Goal: Information Seeking & Learning: Learn about a topic

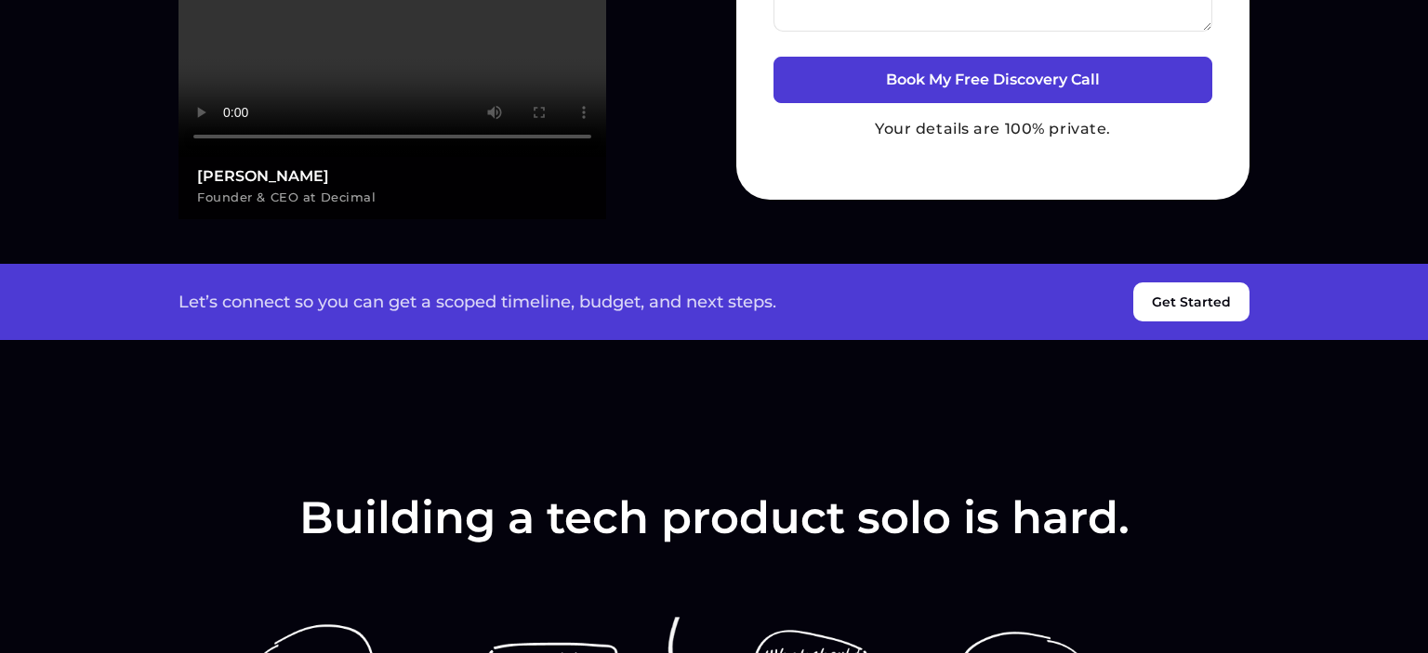
scroll to position [883, 0]
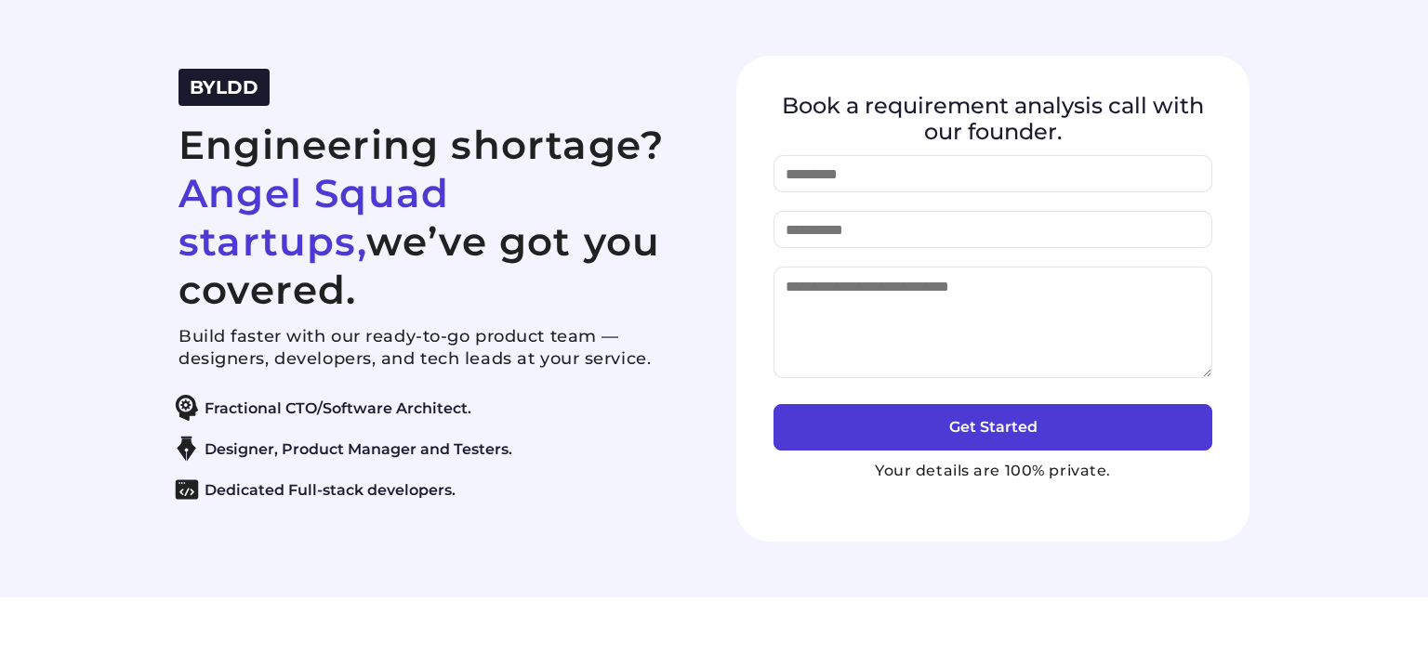
click at [641, 57] on div "BYLDD Engineering shortage? Angel Squad startups, we’ve got you covered. Build …" at bounding box center [713, 299] width 1115 height 486
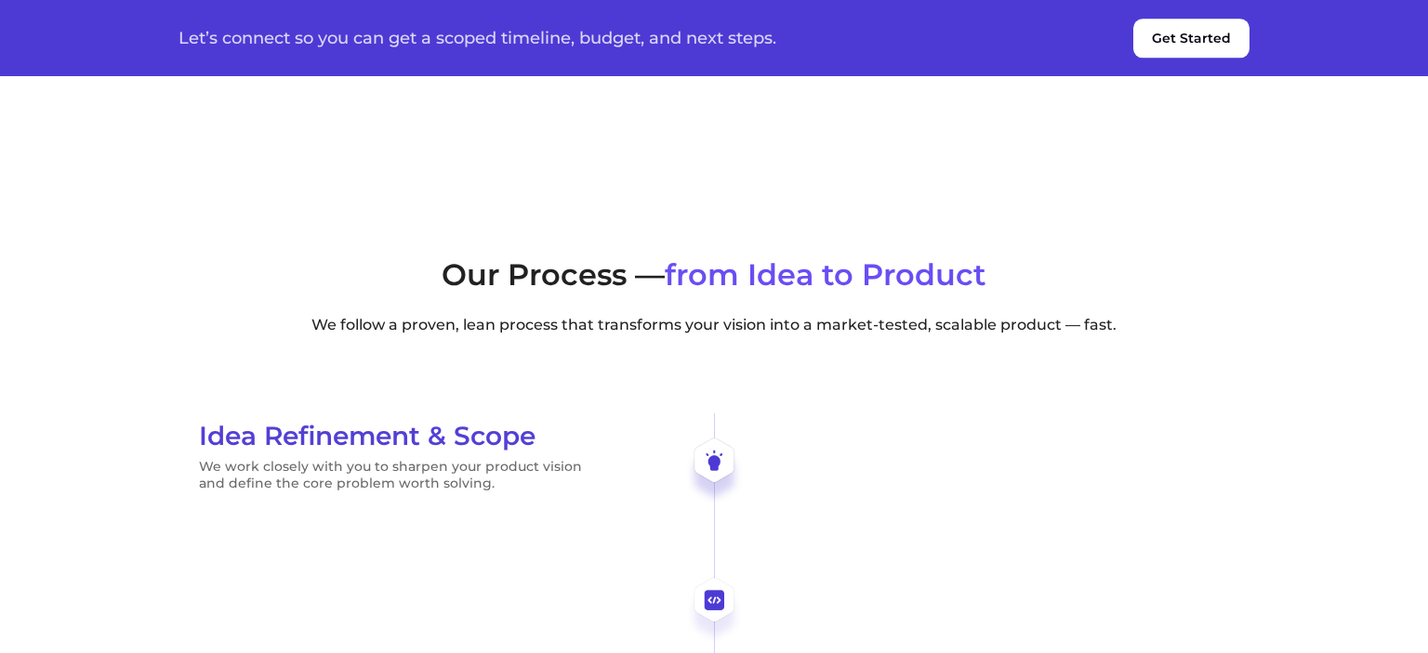
scroll to position [4220, 0]
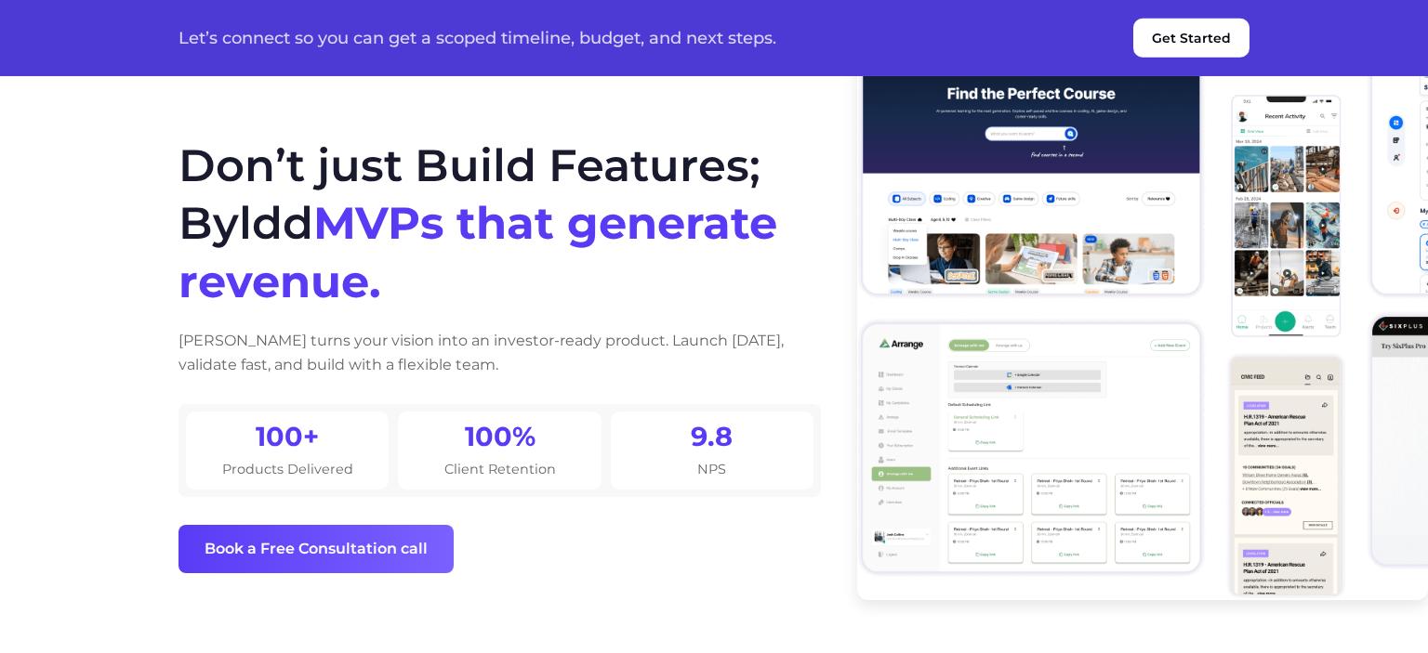
scroll to position [98, 0]
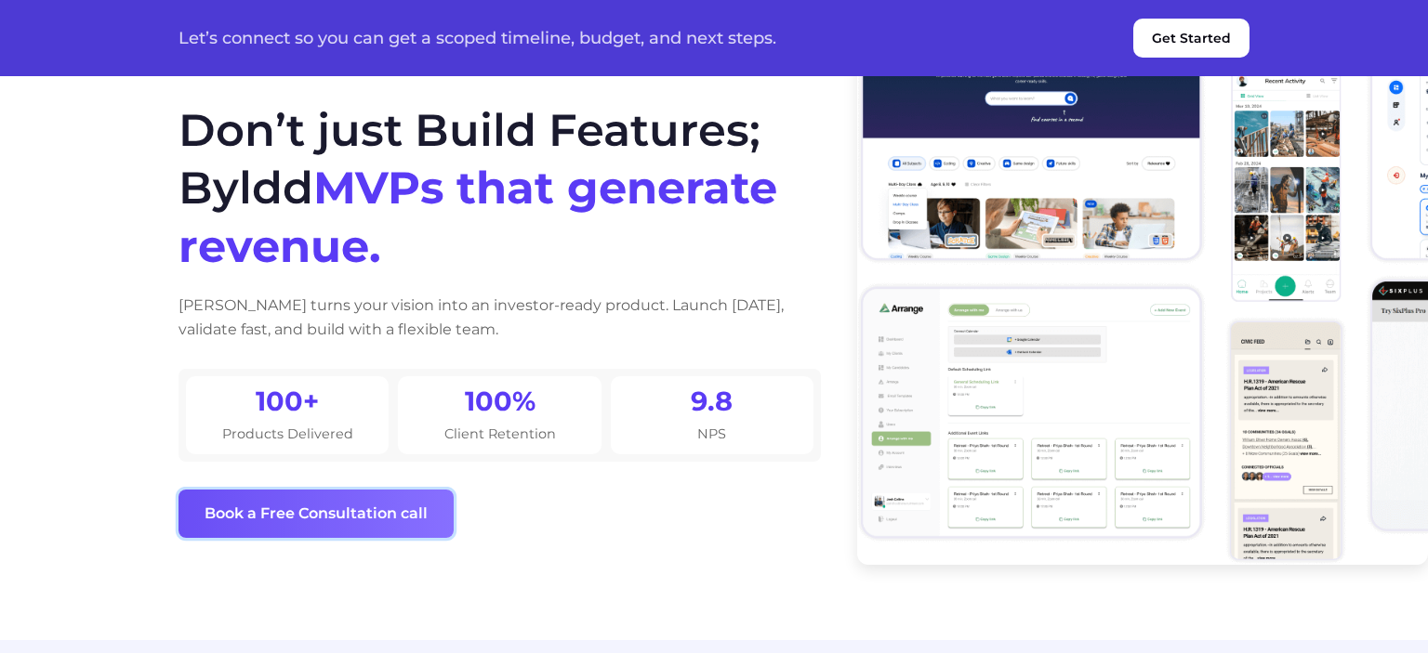
click at [362, 508] on button "Book a Free Consultation call" at bounding box center [315, 514] width 275 height 48
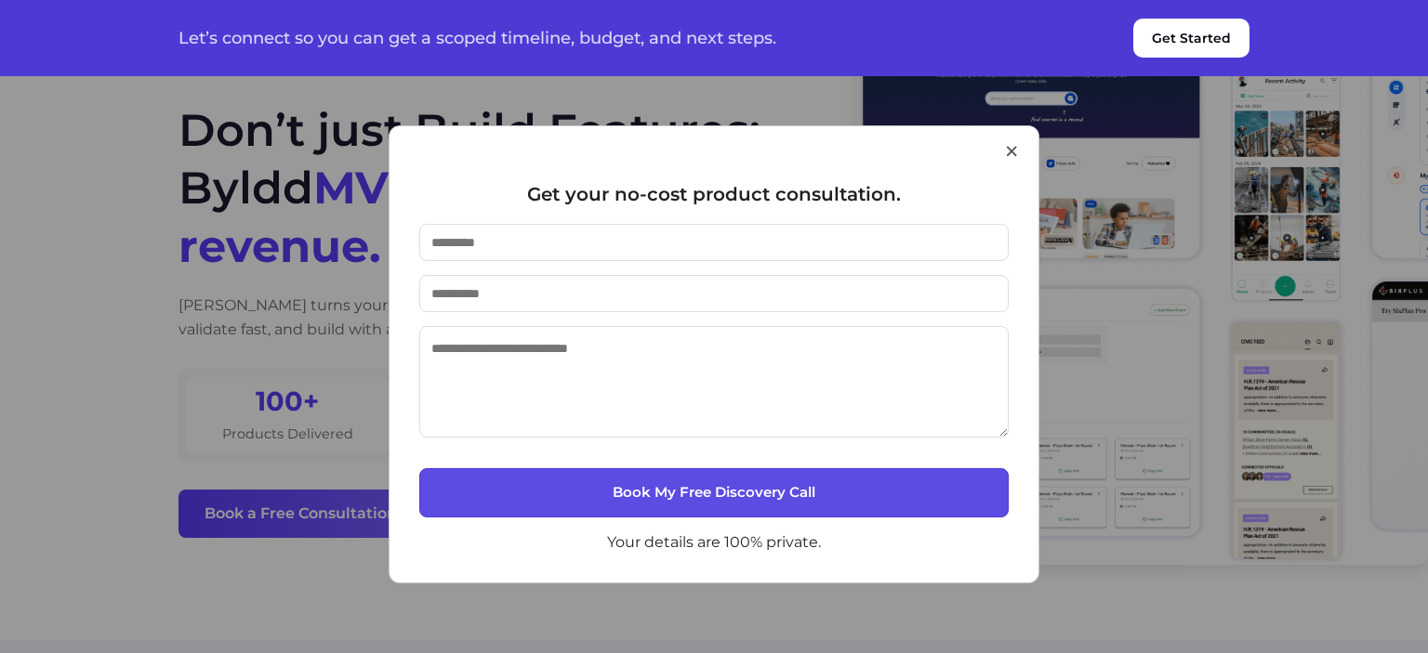
click at [1010, 151] on button "×" at bounding box center [1011, 150] width 17 height 47
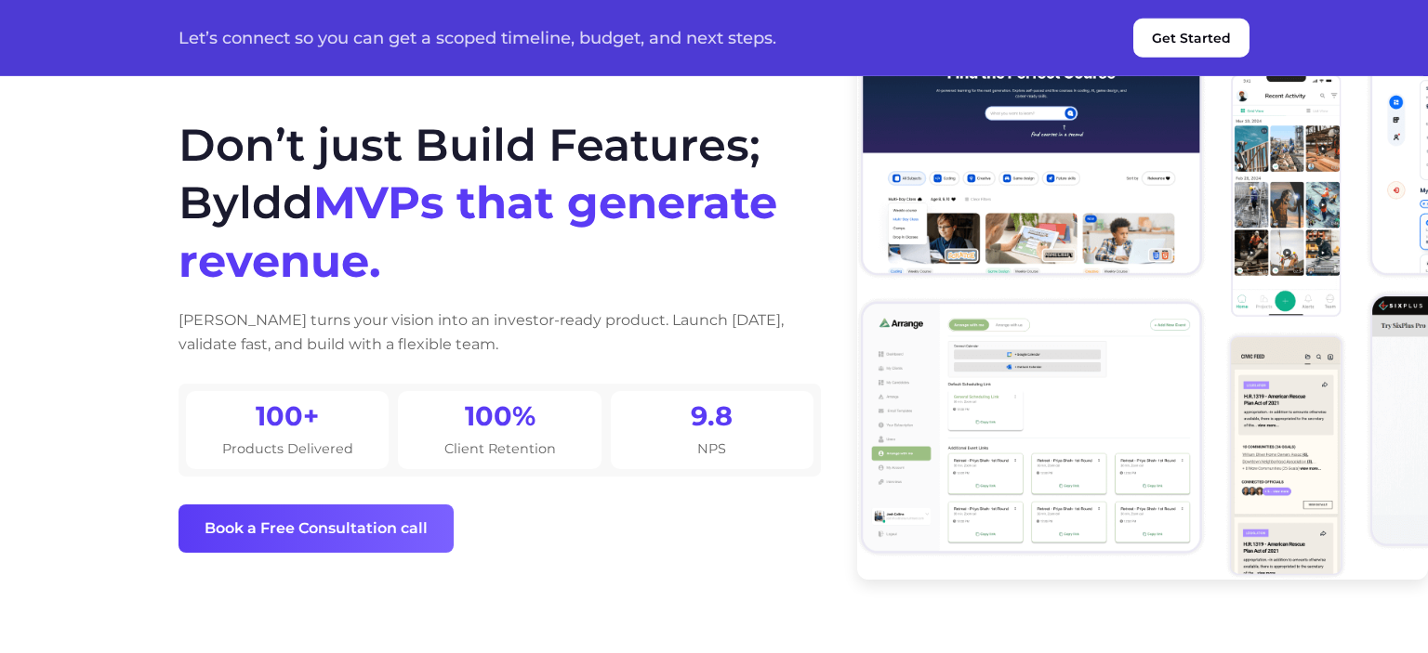
scroll to position [0, 0]
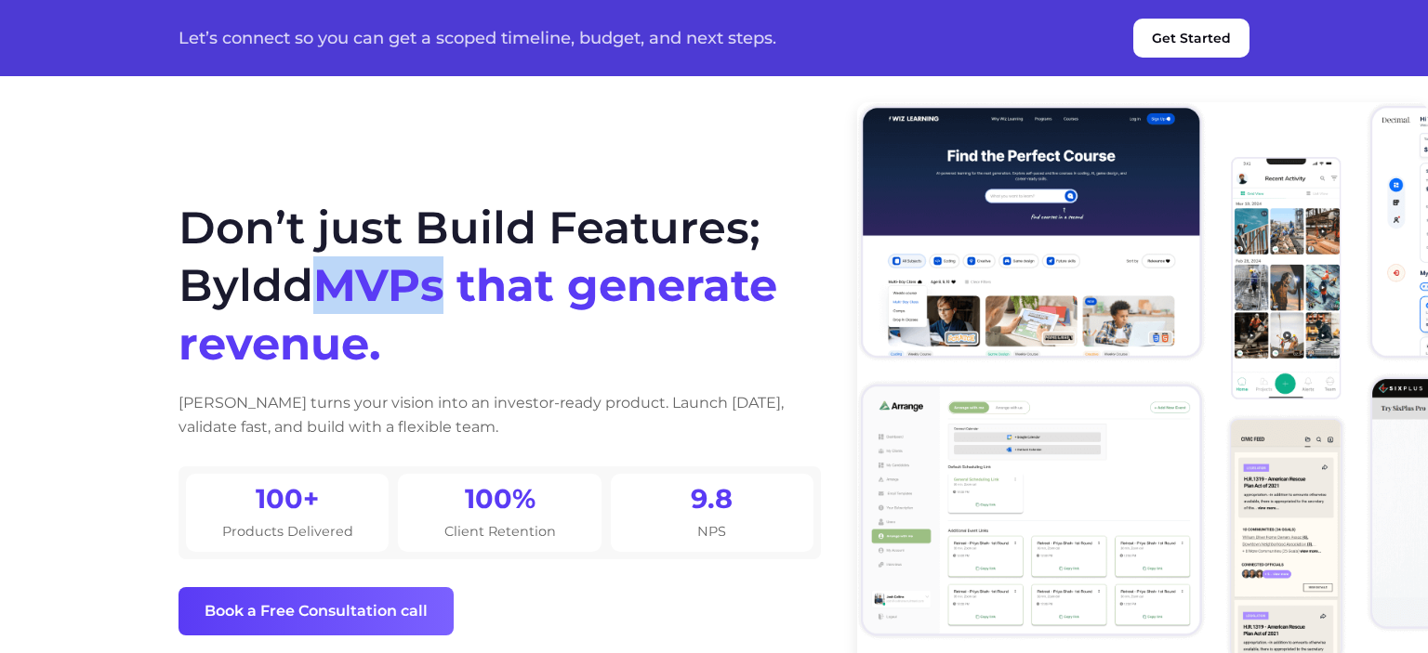
drag, startPoint x: 333, startPoint y: 289, endPoint x: 448, endPoint y: 287, distance: 115.3
click at [448, 287] on span "MVPs that generate revenue." at bounding box center [477, 314] width 599 height 112
click at [374, 311] on span "MVPs that generate revenue." at bounding box center [477, 314] width 599 height 112
drag, startPoint x: 344, startPoint y: 283, endPoint x: 452, endPoint y: 296, distance: 108.6
click at [452, 296] on span "MVPs that generate revenue." at bounding box center [477, 314] width 599 height 112
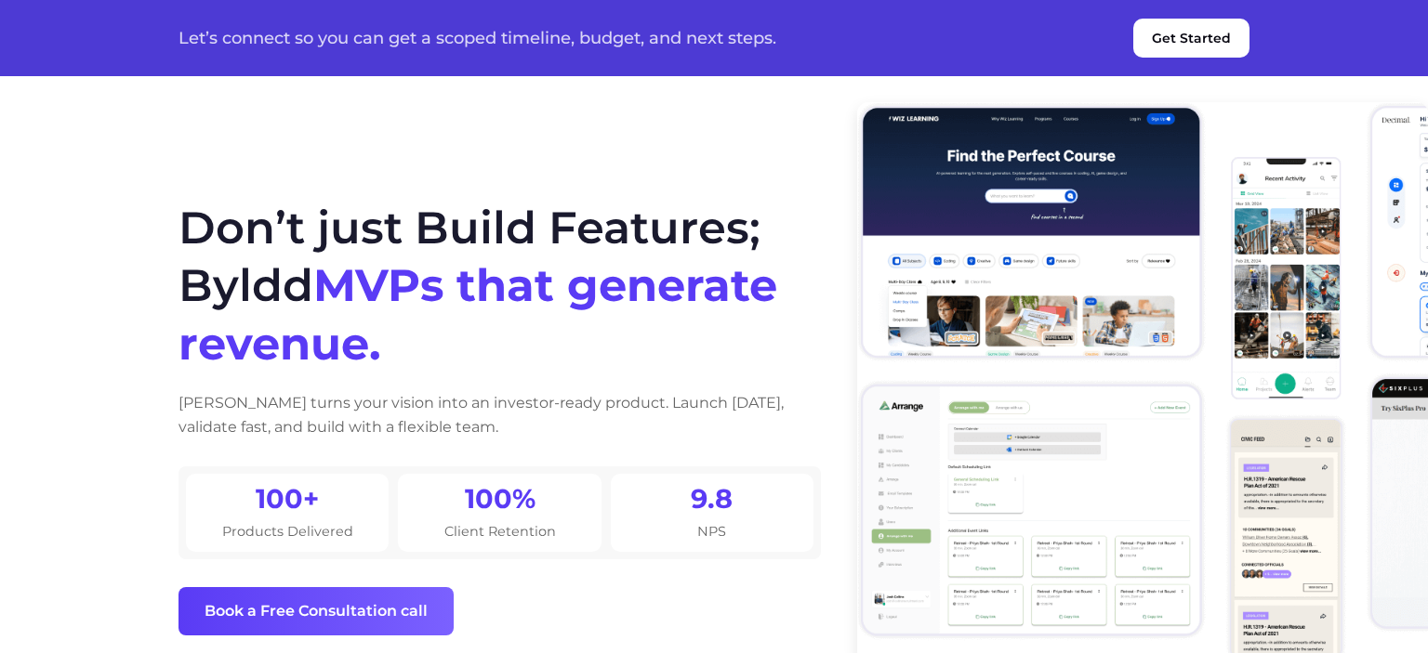
click at [424, 337] on h1 "Don’t just Build Features; Byldd MVPs that generate revenue." at bounding box center [499, 286] width 642 height 174
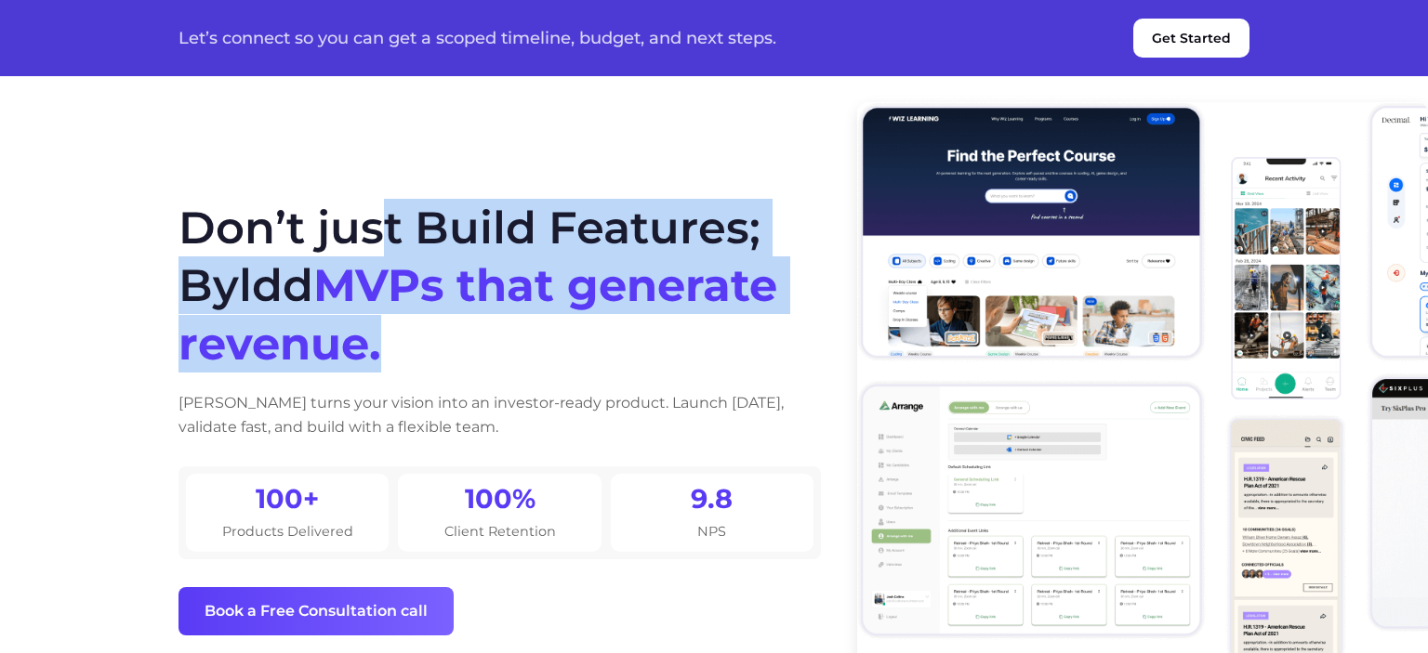
drag, startPoint x: 167, startPoint y: 241, endPoint x: 406, endPoint y: 359, distance: 266.5
click at [406, 359] on div "Don’t just Build Features; Byldd MVPs that generate revenue. Byldd turns your v…" at bounding box center [713, 417] width 1115 height 530
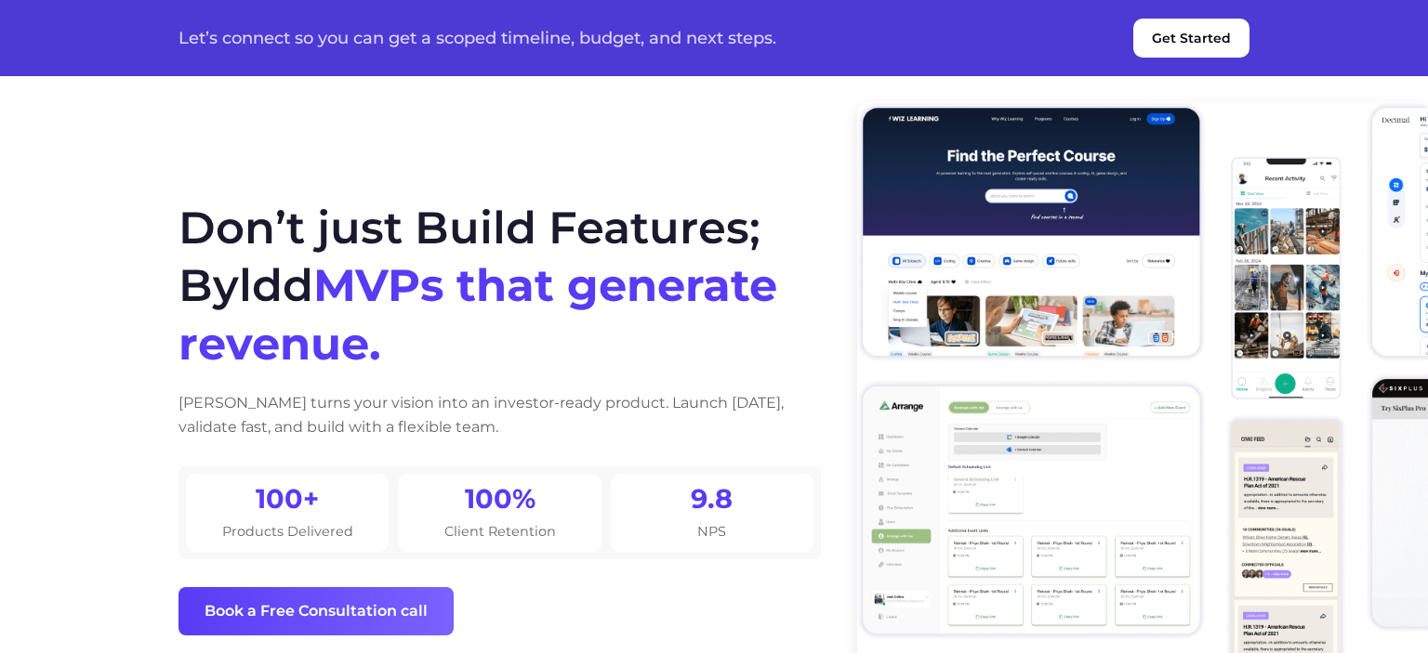
click at [559, 130] on section "Don’t just Build Features; Byldd MVPs that generate revenue. Byldd turns your v…" at bounding box center [714, 369] width 1428 height 738
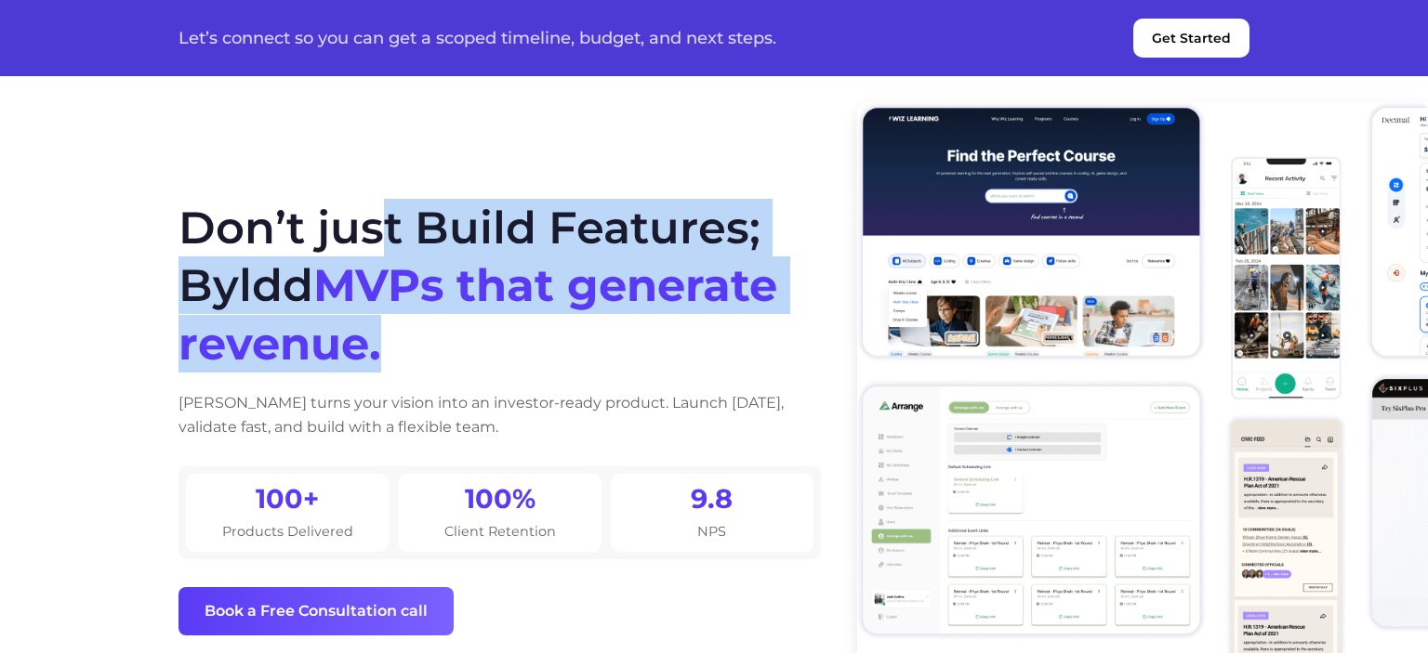
drag, startPoint x: 191, startPoint y: 228, endPoint x: 471, endPoint y: 337, distance: 300.2
click at [471, 337] on h1 "Don’t just Build Features; Byldd MVPs that generate revenue." at bounding box center [499, 286] width 642 height 174
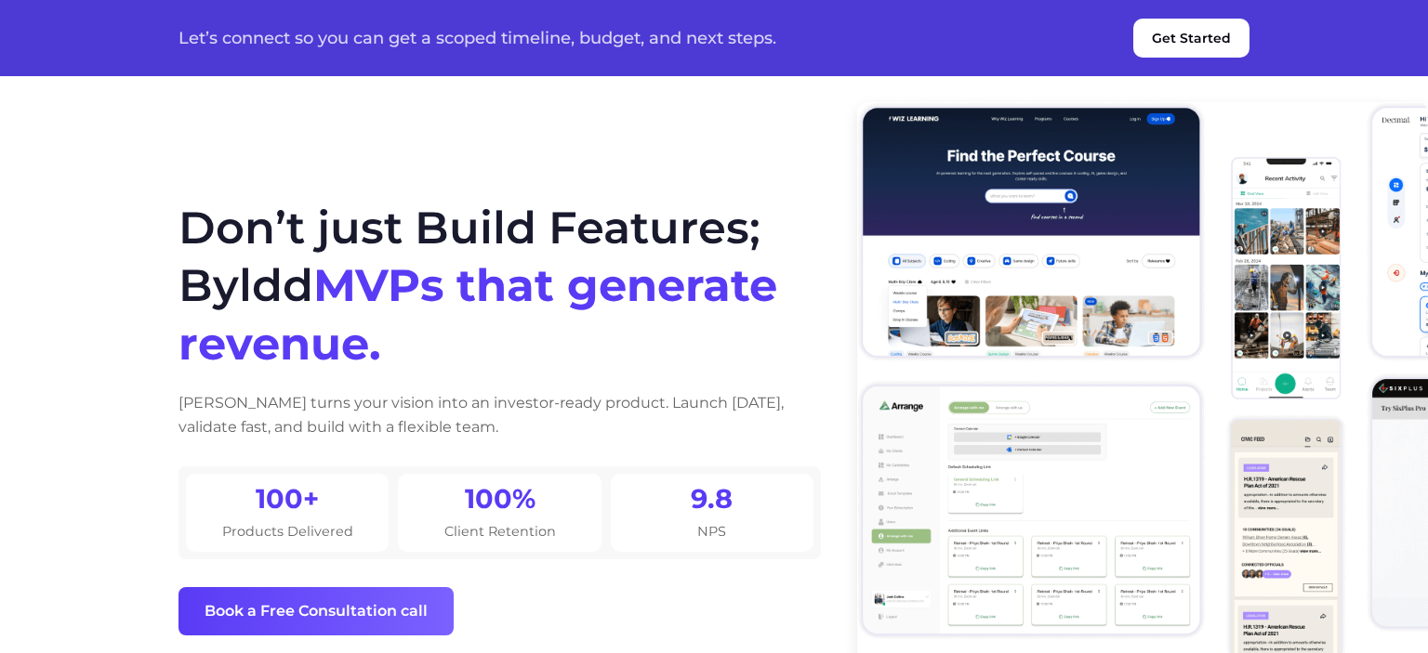
drag, startPoint x: 471, startPoint y: 337, endPoint x: 165, endPoint y: 232, distance: 323.1
click at [136, 206] on section "Don’t just Build Features; Byldd MVPs that generate revenue. Byldd turns your v…" at bounding box center [714, 369] width 1428 height 738
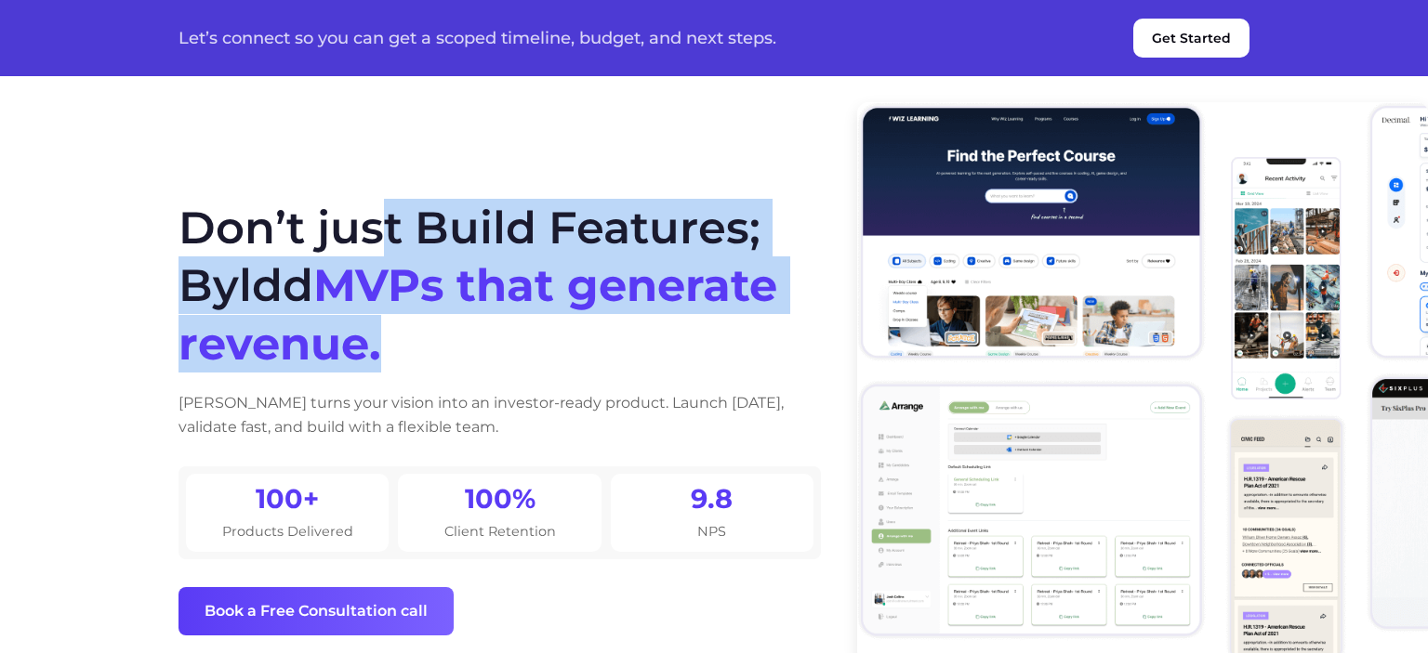
drag, startPoint x: 195, startPoint y: 236, endPoint x: 498, endPoint y: 327, distance: 316.4
click at [498, 327] on div "Don’t just Build Features; Byldd MVPs that generate revenue. Byldd turns your v…" at bounding box center [713, 417] width 1115 height 530
click at [498, 329] on h1 "Don’t just Build Features; Byldd MVPs that generate revenue." at bounding box center [499, 286] width 642 height 174
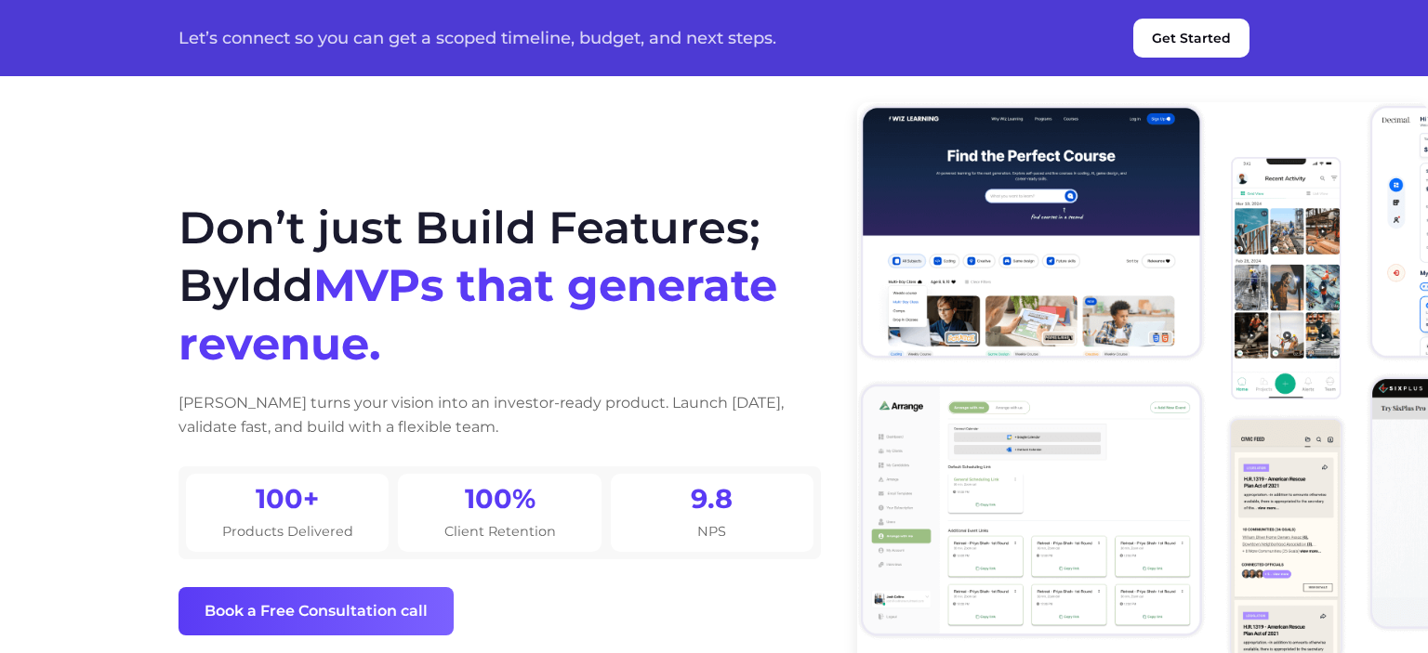
click at [1202, 34] on button "Get Started" at bounding box center [1191, 38] width 116 height 39
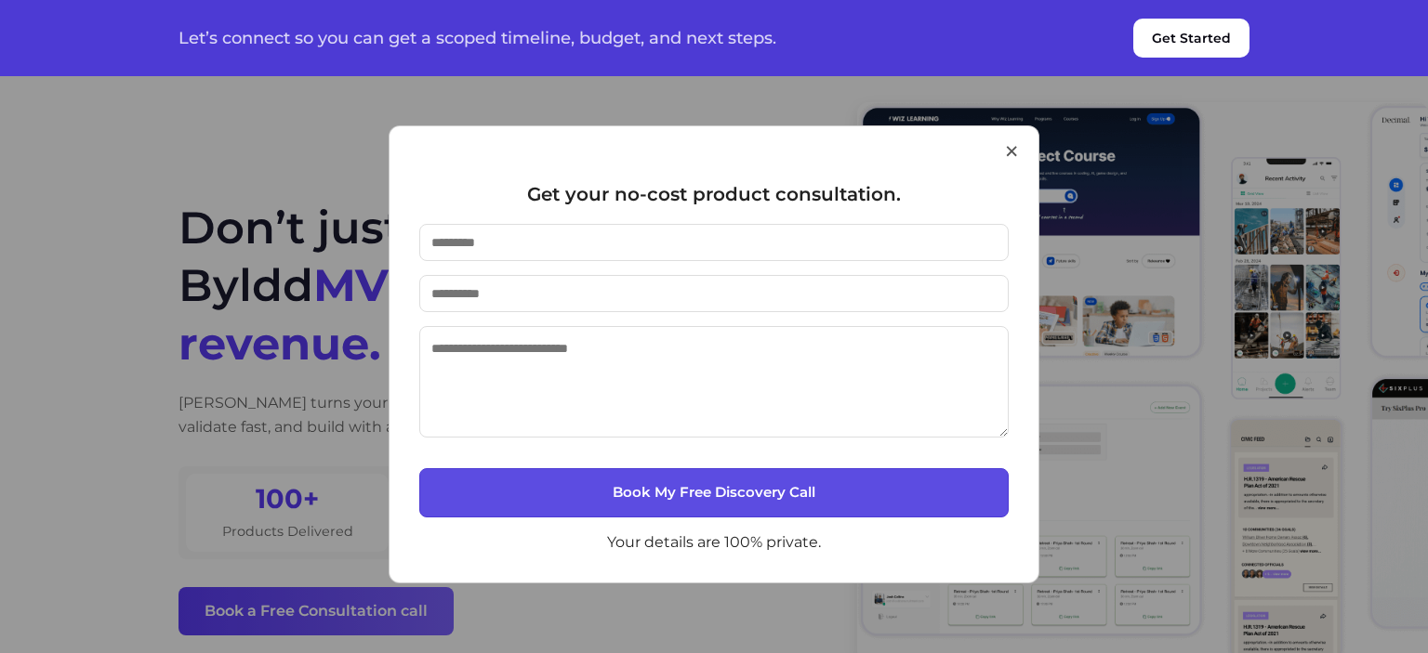
click at [1010, 154] on button "×" at bounding box center [1011, 150] width 17 height 47
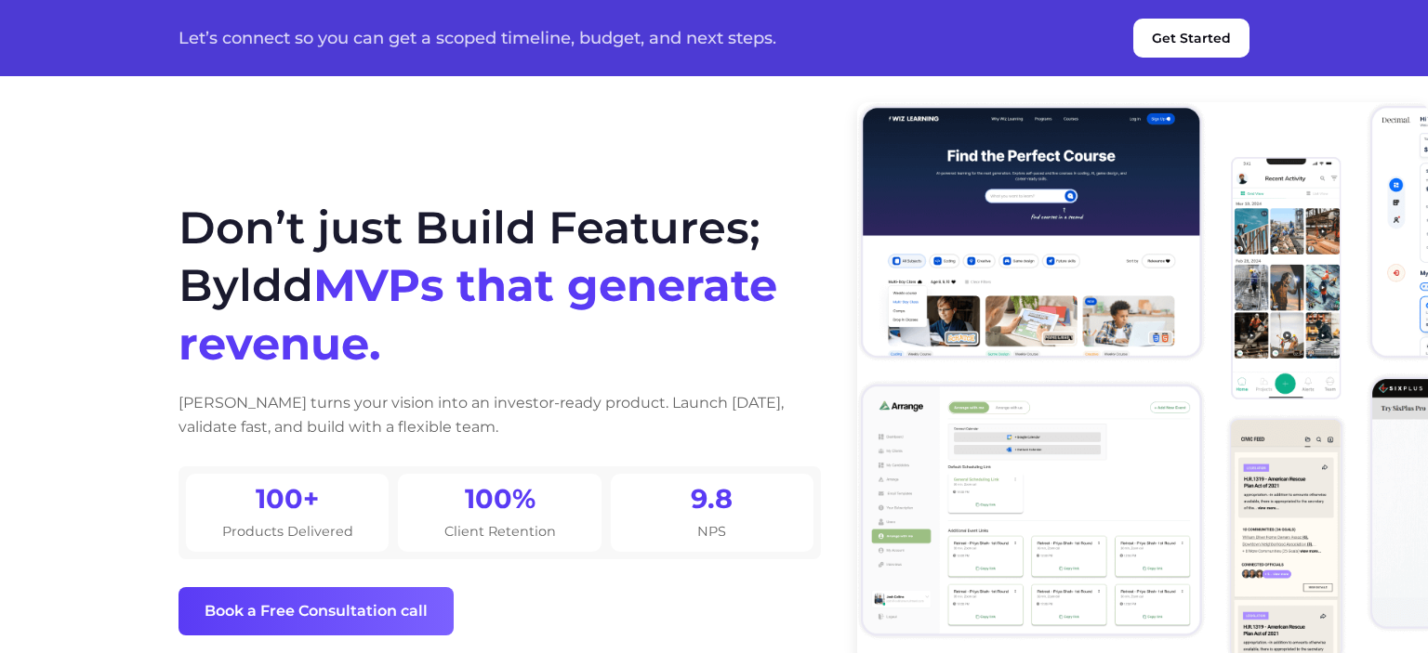
drag, startPoint x: 191, startPoint y: 225, endPoint x: 494, endPoint y: 423, distance: 361.2
click at [494, 423] on div "Don’t just Build Features; Byldd MVPs that generate revenue. Byldd turns your v…" at bounding box center [499, 418] width 642 height 438
click at [438, 348] on h1 "Don’t just Build Features; Byldd MVPs that generate revenue." at bounding box center [499, 286] width 642 height 174
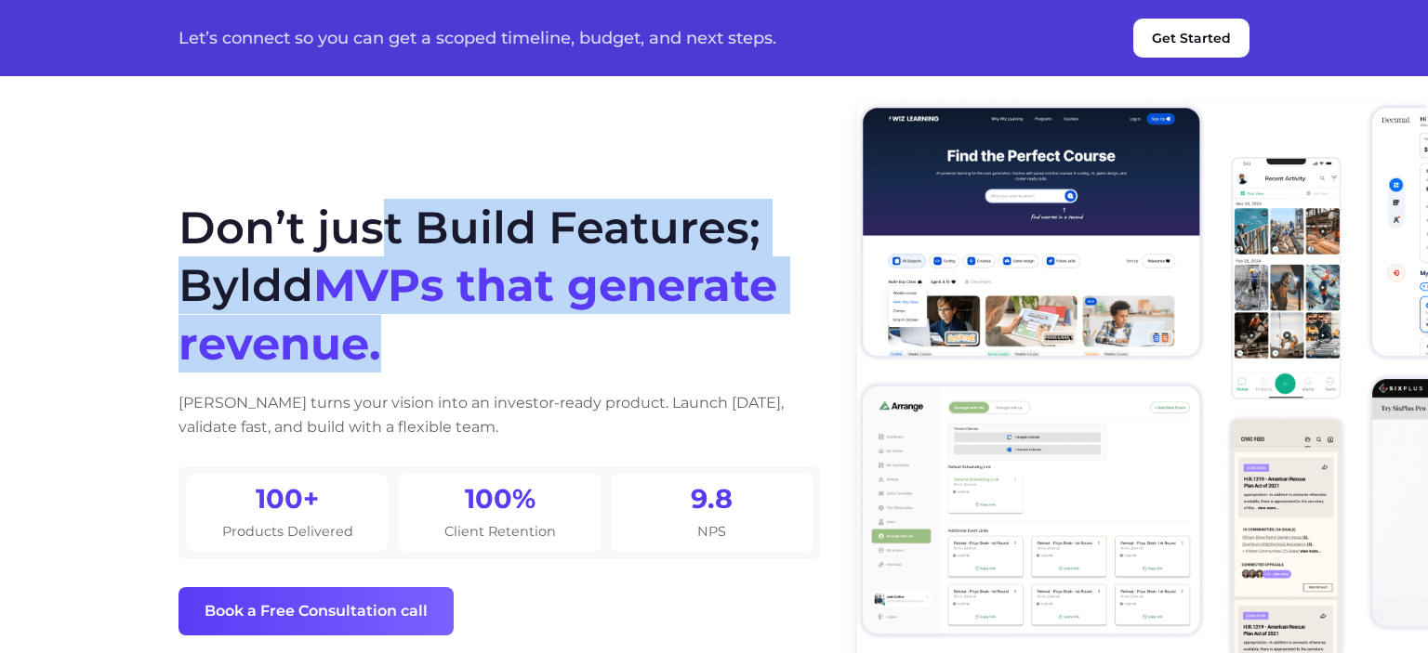
click at [185, 231] on h1 "Don’t just Build Features; Byldd MVPs that generate revenue." at bounding box center [499, 286] width 642 height 174
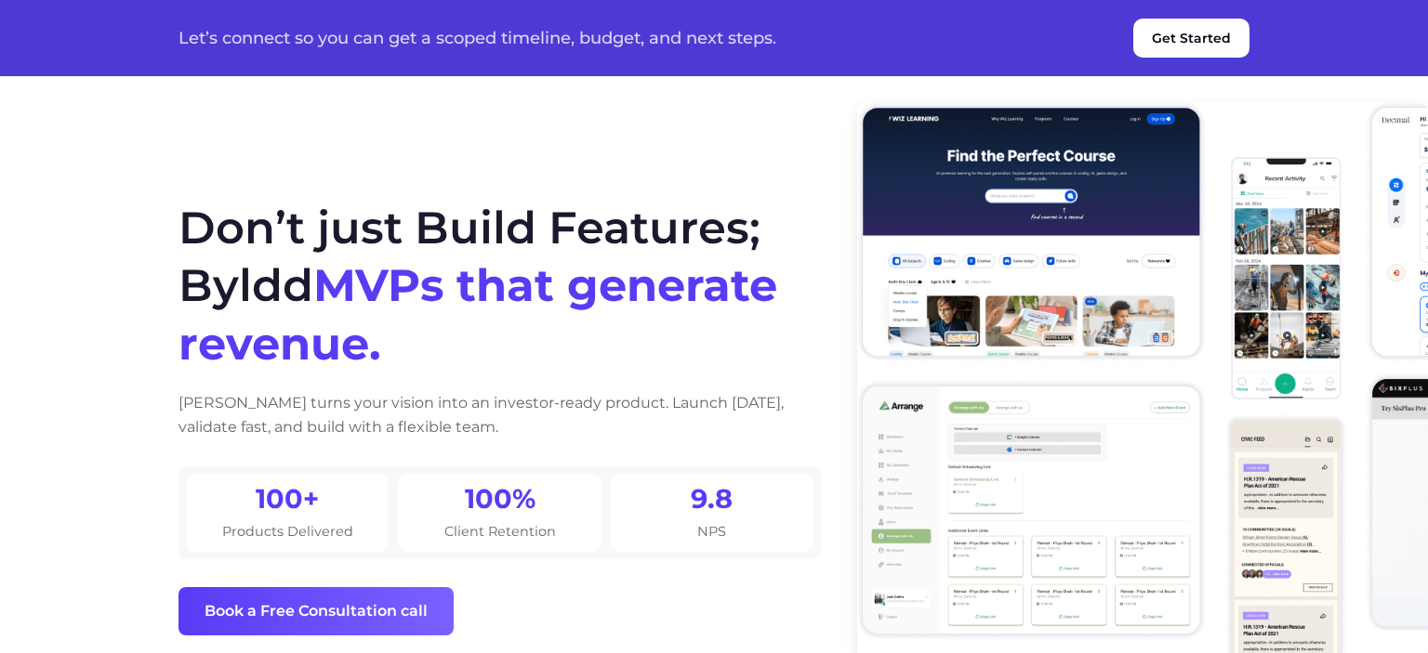
click at [185, 231] on h1 "Don’t just Build Features; Byldd MVPs that generate revenue." at bounding box center [499, 286] width 642 height 174
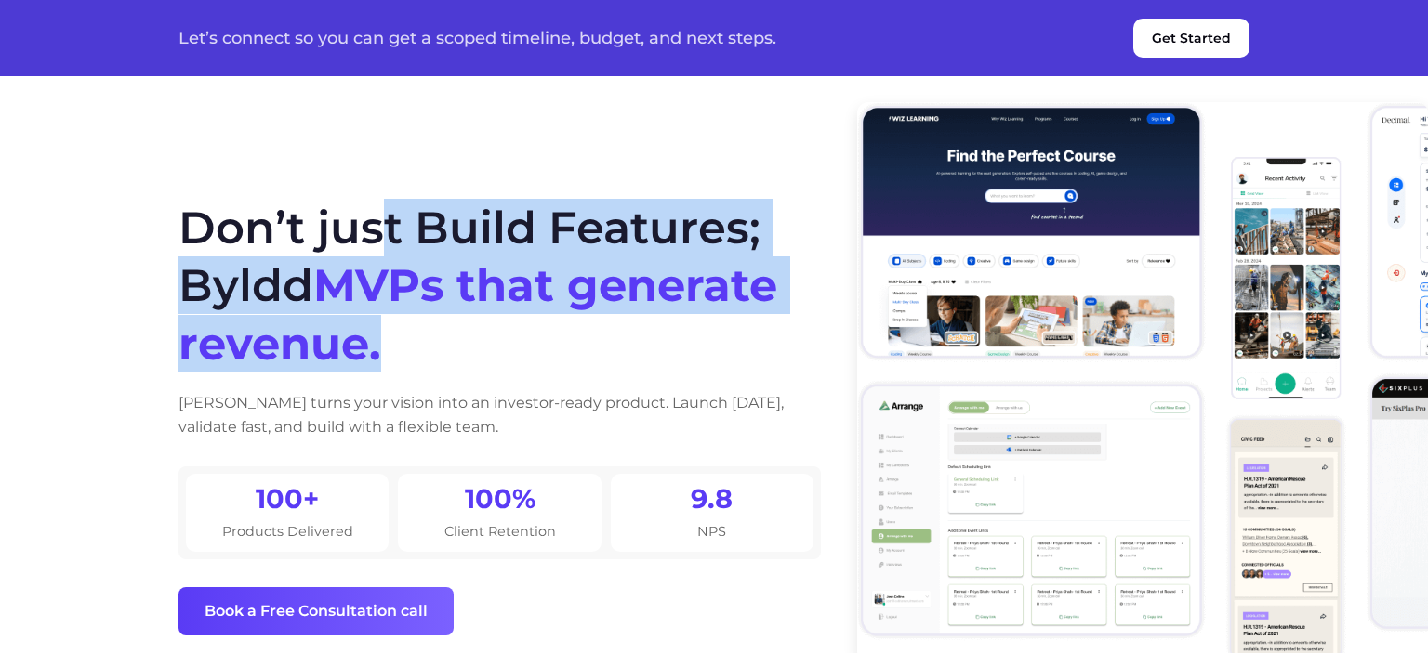
drag, startPoint x: 186, startPoint y: 231, endPoint x: 380, endPoint y: 355, distance: 230.8
click at [380, 355] on h1 "Don’t just Build Features; Byldd MVPs that generate revenue." at bounding box center [499, 286] width 642 height 174
click at [380, 355] on span "MVPs that generate revenue." at bounding box center [477, 314] width 599 height 112
drag, startPoint x: 184, startPoint y: 229, endPoint x: 406, endPoint y: 345, distance: 250.7
click at [406, 345] on h1 "Don’t just Build Features; Byldd MVPs that generate revenue." at bounding box center [499, 286] width 642 height 174
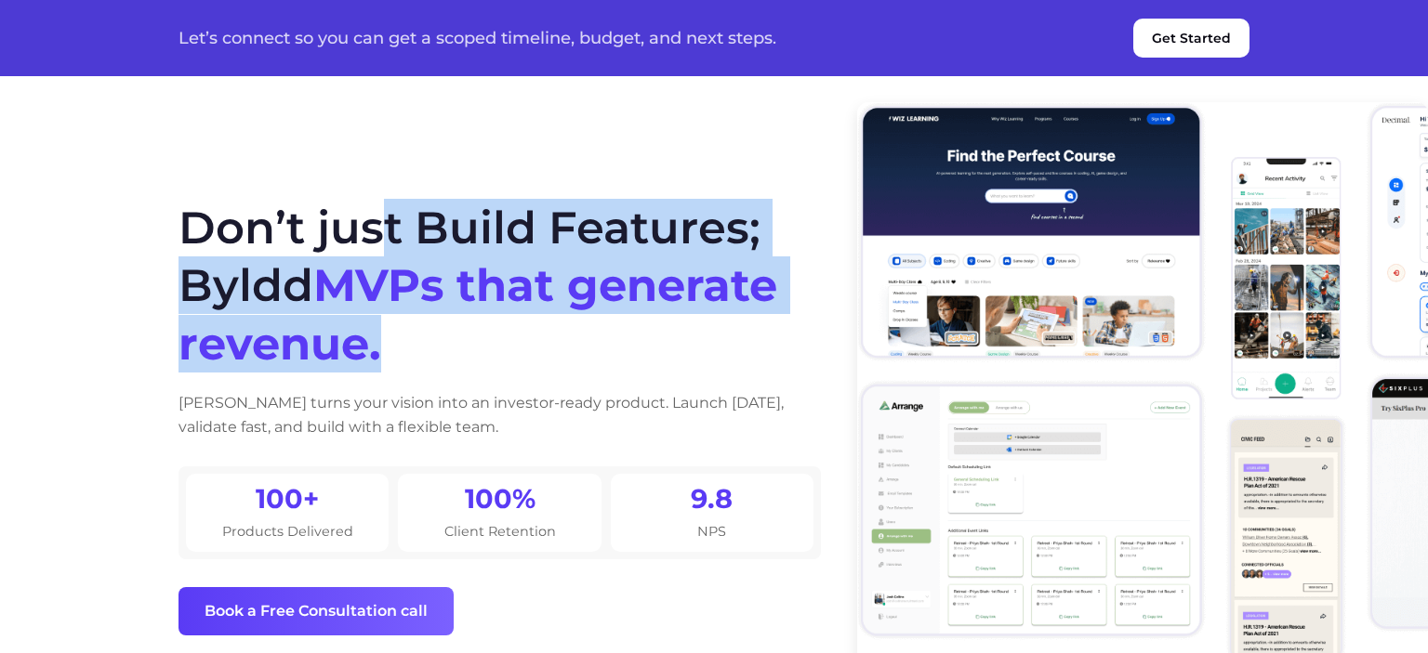
click at [406, 345] on h1 "Don’t just Build Features; Byldd MVPs that generate revenue." at bounding box center [499, 286] width 642 height 174
drag, startPoint x: 409, startPoint y: 346, endPoint x: 147, endPoint y: 227, distance: 287.9
click at [147, 227] on section "Don’t just Build Features; Byldd MVPs that generate revenue. Byldd turns your v…" at bounding box center [714, 369] width 1428 height 738
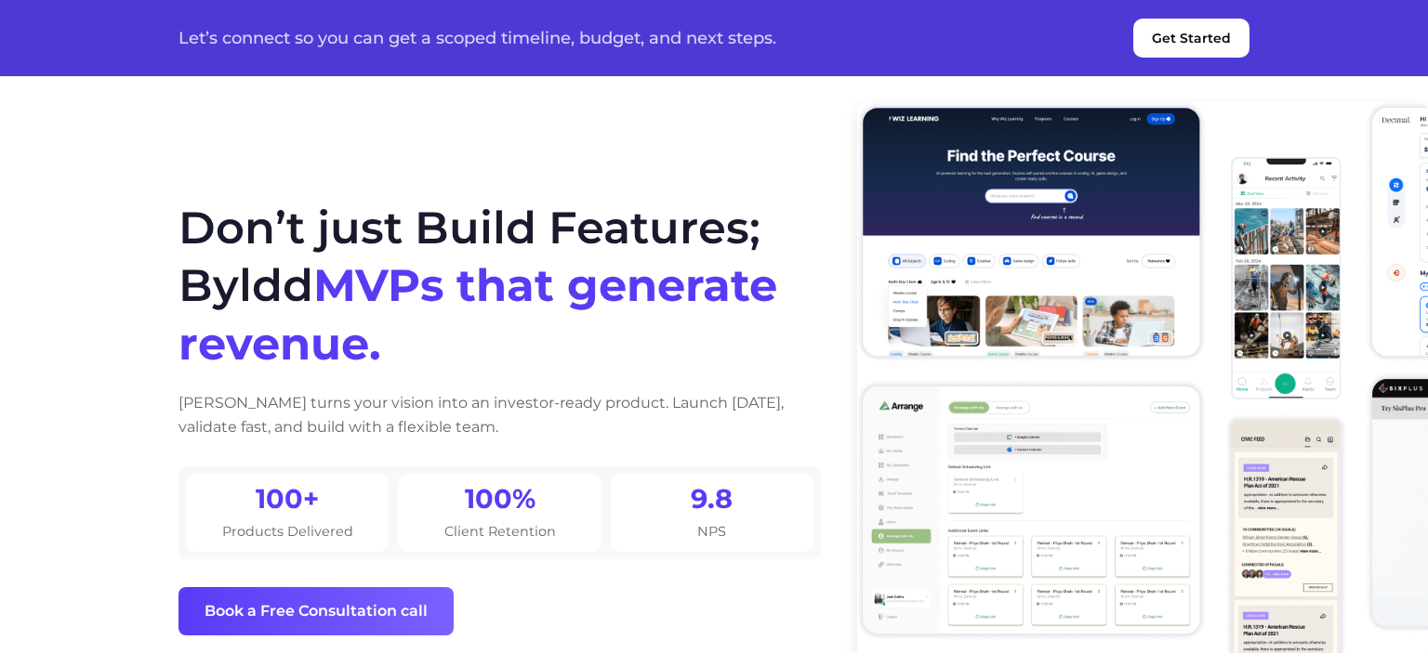
click at [147, 227] on section "Don’t just Build Features; Byldd MVPs that generate revenue. Byldd turns your v…" at bounding box center [714, 369] width 1428 height 738
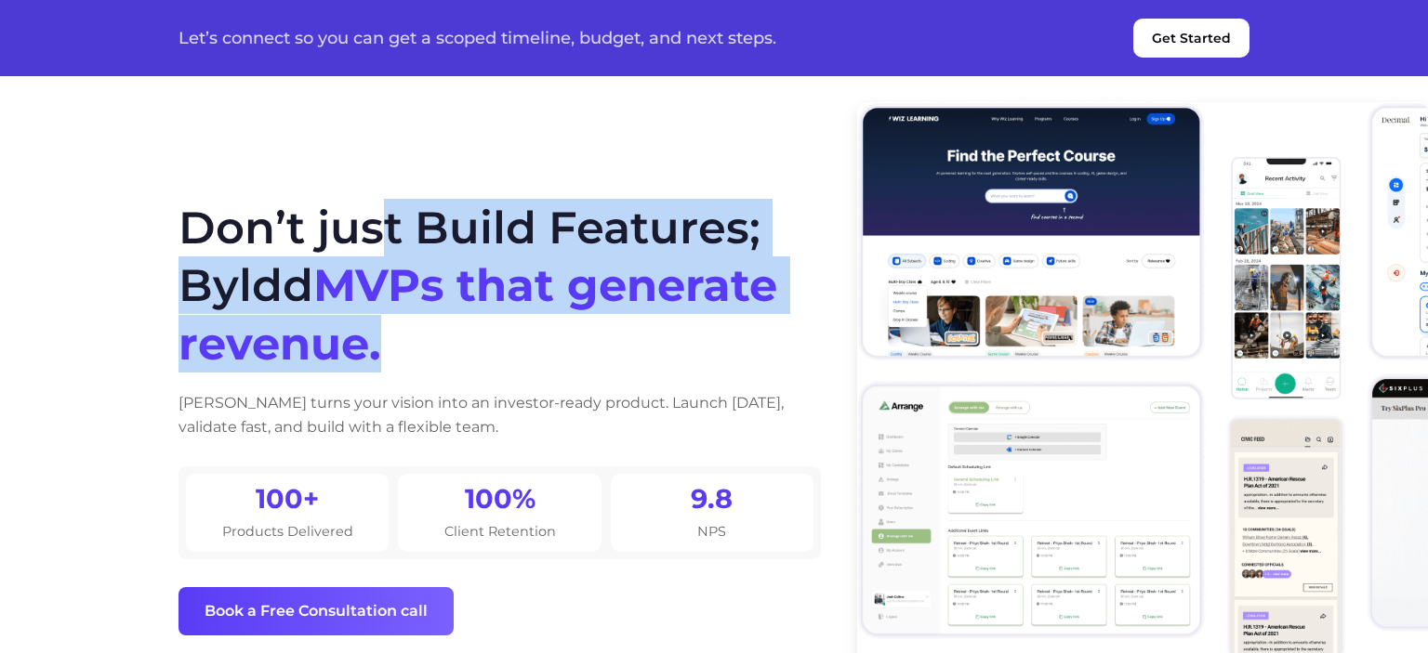
drag, startPoint x: 177, startPoint y: 228, endPoint x: 448, endPoint y: 348, distance: 296.7
click at [448, 348] on div "Don’t just Build Features; Byldd MVPs that generate revenue. Byldd turns your v…" at bounding box center [713, 417] width 1115 height 530
click at [448, 348] on h1 "Don’t just Build Features; Byldd MVPs that generate revenue." at bounding box center [499, 286] width 642 height 174
drag, startPoint x: 448, startPoint y: 351, endPoint x: 122, endPoint y: 225, distance: 349.9
click at [122, 225] on section "Don’t just Build Features; Byldd MVPs that generate revenue. Byldd turns your v…" at bounding box center [714, 369] width 1428 height 738
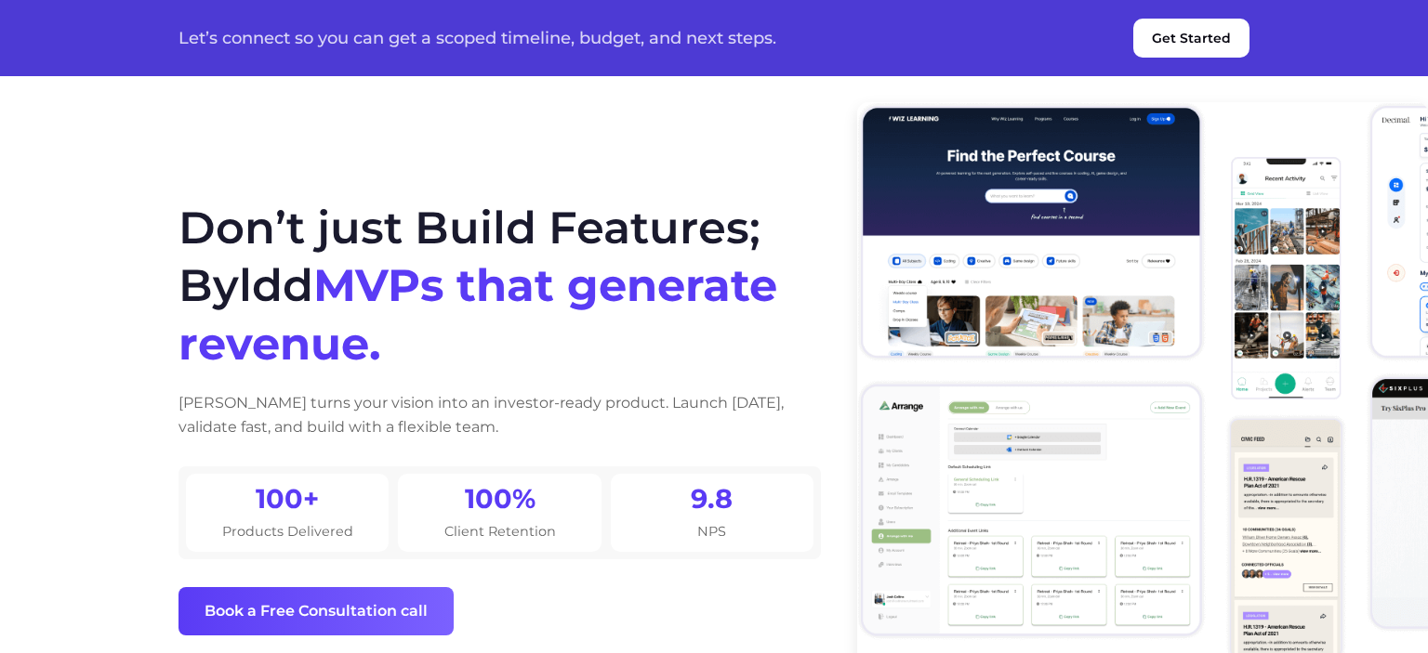
click at [122, 225] on section "Don’t just Build Features; Byldd MVPs that generate revenue. Byldd turns your v…" at bounding box center [714, 369] width 1428 height 738
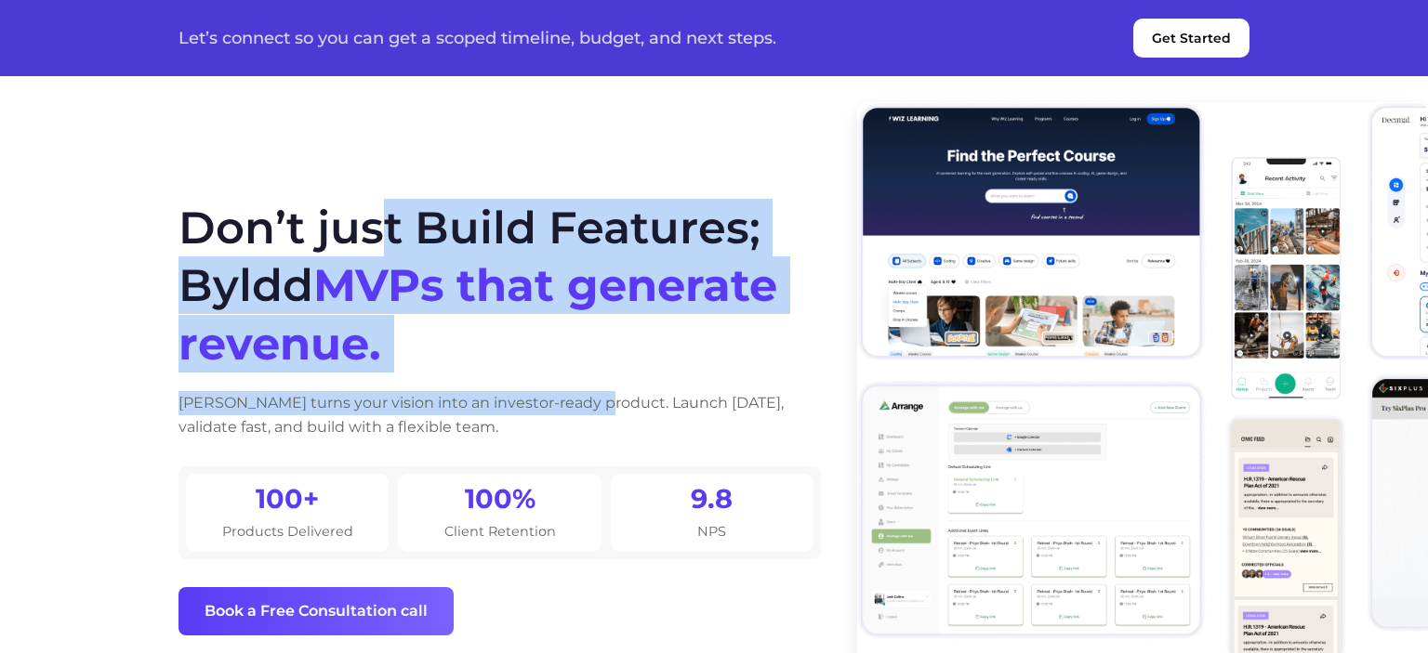
drag, startPoint x: 255, startPoint y: 280, endPoint x: 519, endPoint y: 407, distance: 293.1
click at [519, 407] on section "Don’t just Build Features; Byldd MVPs that generate revenue. Byldd turns your v…" at bounding box center [714, 369] width 1428 height 738
click at [482, 370] on h1 "Don’t just Build Features; Byldd MVPs that generate revenue." at bounding box center [499, 286] width 642 height 174
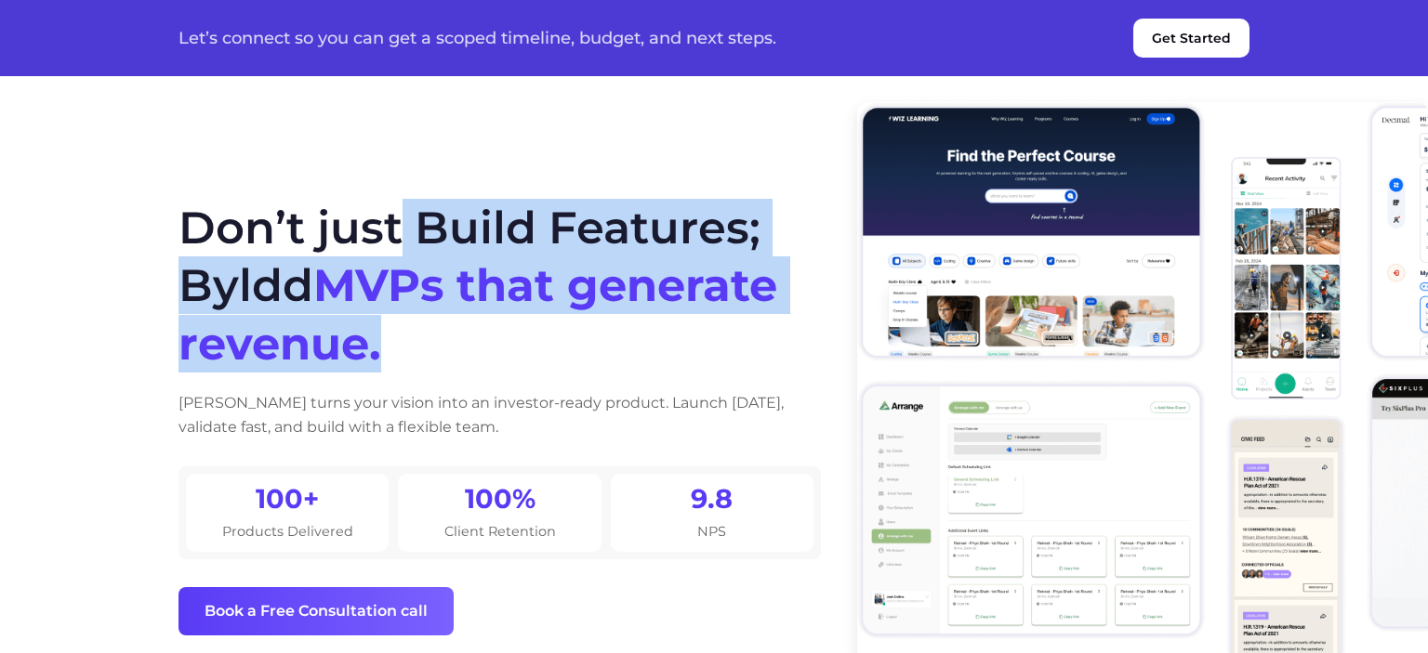
drag, startPoint x: 432, startPoint y: 366, endPoint x: 204, endPoint y: 226, distance: 268.3
click at [203, 225] on h1 "Don’t just Build Features; Byldd MVPs that generate revenue." at bounding box center [499, 286] width 642 height 174
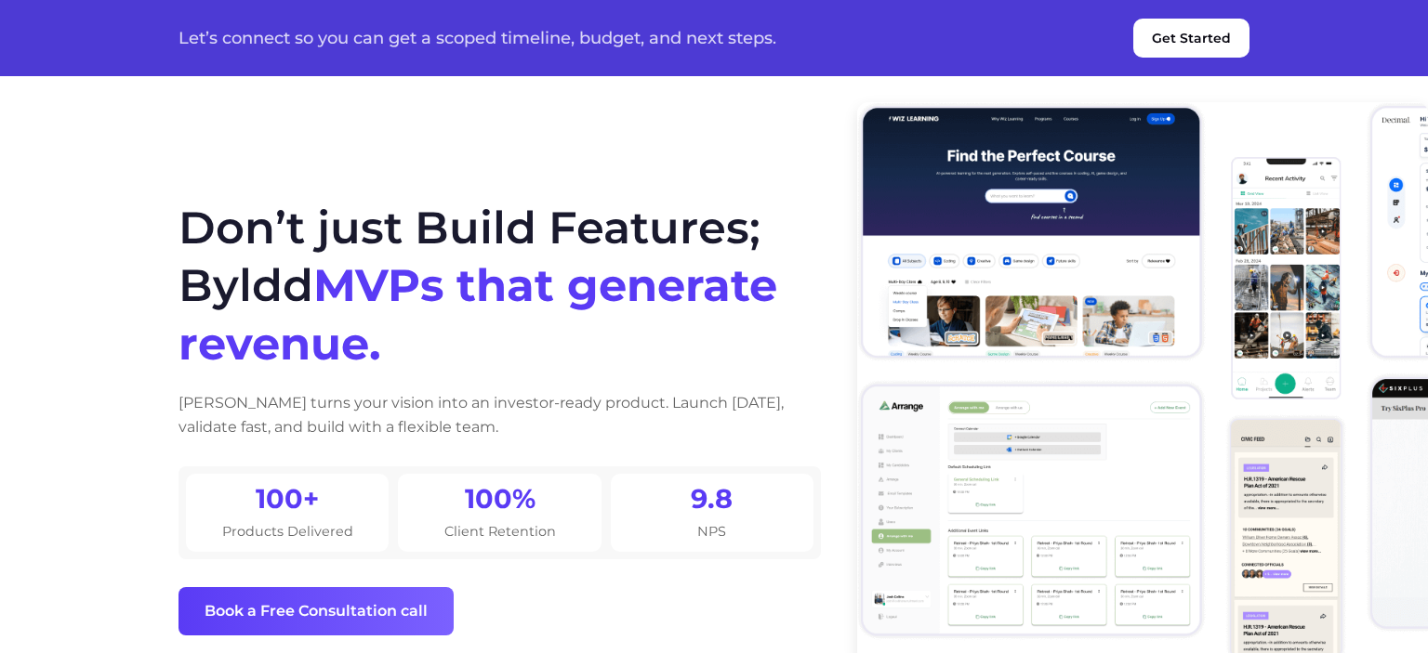
click at [138, 251] on section "Don’t just Build Features; Byldd MVPs that generate revenue. Byldd turns your v…" at bounding box center [714, 369] width 1428 height 738
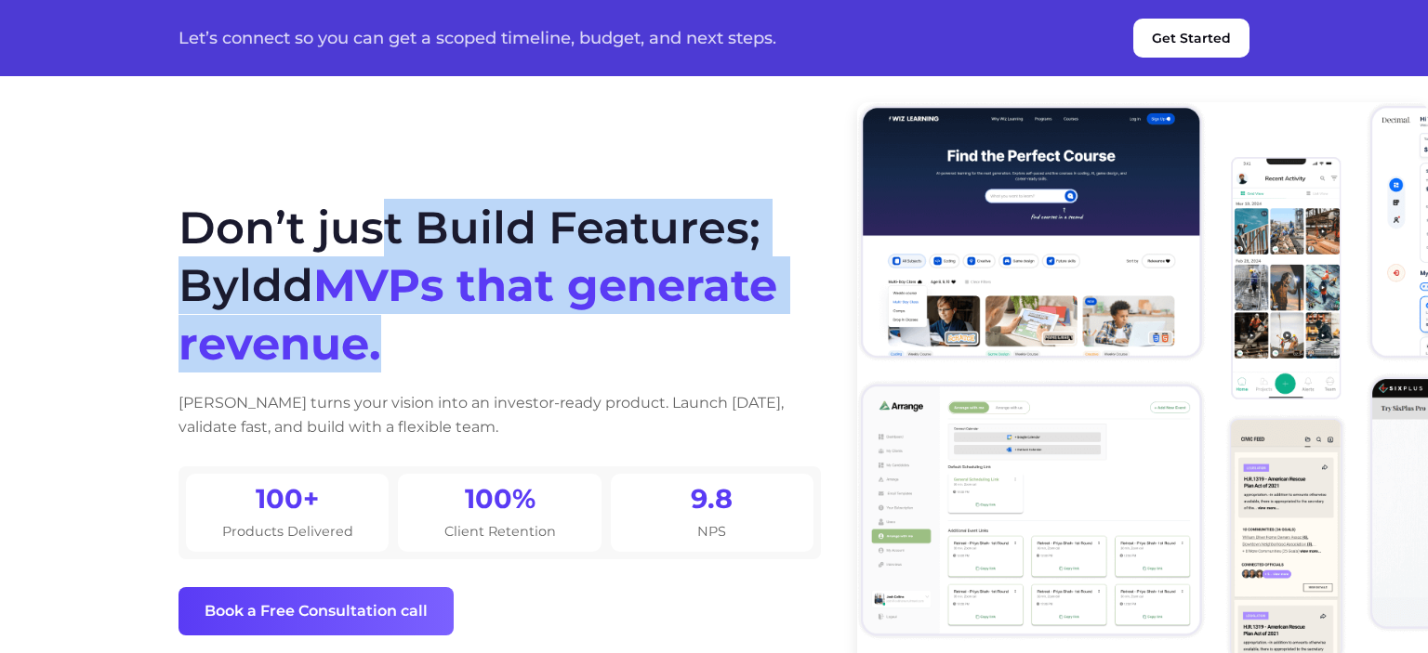
drag, startPoint x: 189, startPoint y: 221, endPoint x: 379, endPoint y: 343, distance: 226.1
click at [379, 343] on h1 "Don’t just Build Features; Byldd MVPs that generate revenue." at bounding box center [499, 286] width 642 height 174
click at [378, 181] on div "Don’t just Build Features; Byldd MVPs that generate revenue. Byldd turns your v…" at bounding box center [713, 417] width 1115 height 530
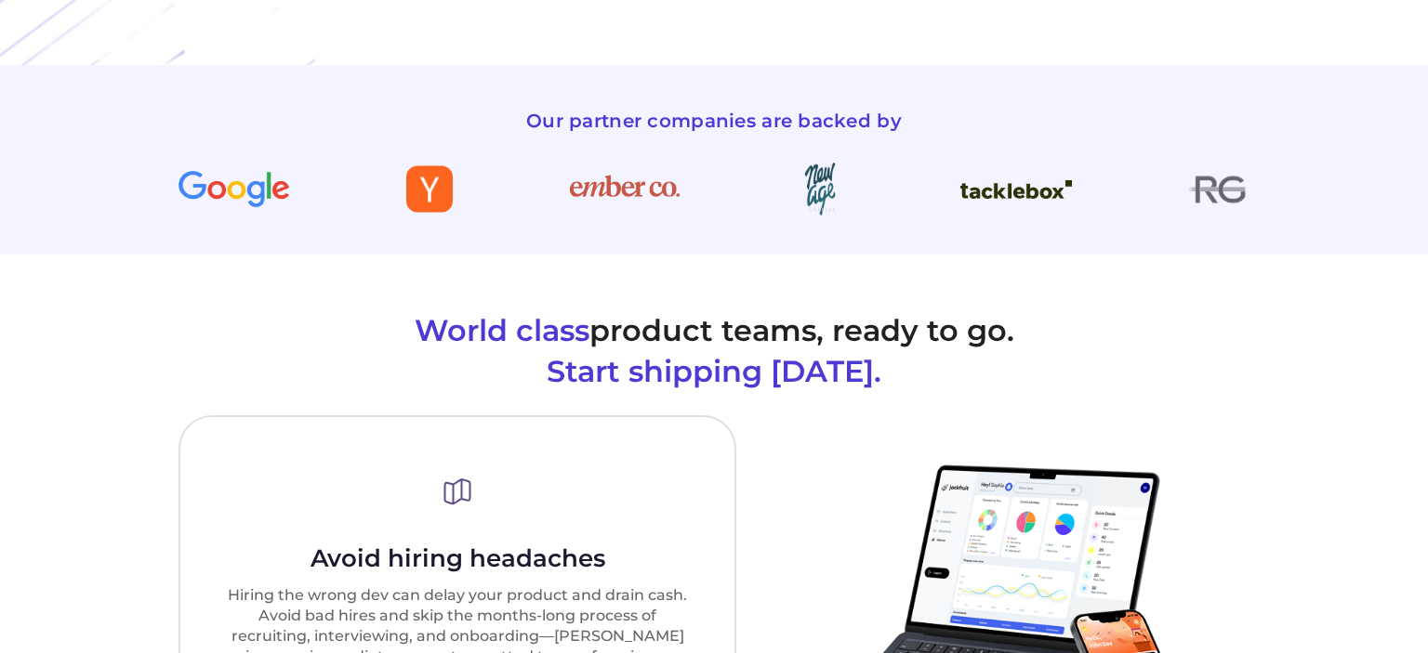
scroll to position [982, 0]
